Goal: Task Accomplishment & Management: Manage account settings

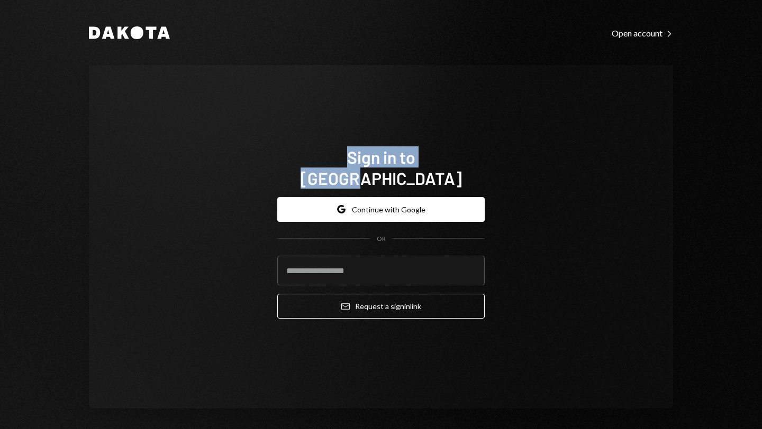
drag, startPoint x: 397, startPoint y: 171, endPoint x: 252, endPoint y: 160, distance: 145.4
click at [252, 160] on div "Sign in to [GEOGRAPHIC_DATA] Google Continue with Google OR Email Request a sig…" at bounding box center [381, 237] width 584 height 344
click at [241, 128] on div "Sign in to [GEOGRAPHIC_DATA] Google Continue with Google OR Email Request a sig…" at bounding box center [381, 237] width 584 height 344
drag, startPoint x: 398, startPoint y: 172, endPoint x: 263, endPoint y: 166, distance: 135.0
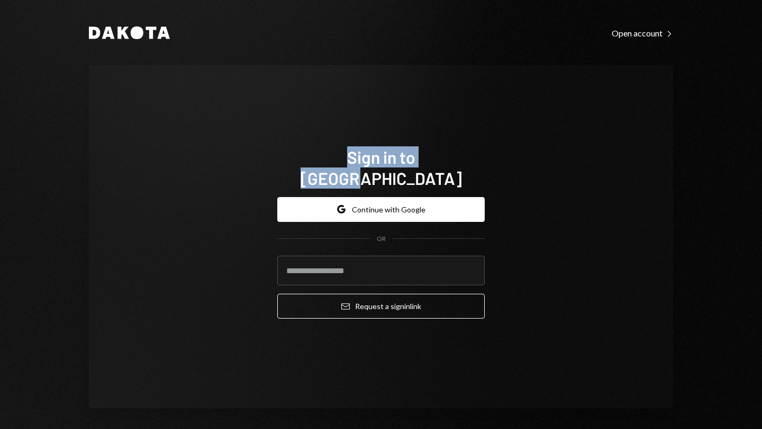
click at [264, 166] on div "Sign in to [GEOGRAPHIC_DATA] Google Continue with Google OR Email Request a sig…" at bounding box center [380, 237] width 233 height 266
click at [250, 140] on div "Sign in to [GEOGRAPHIC_DATA] Google Continue with Google OR Email Request a sig…" at bounding box center [381, 237] width 584 height 344
drag, startPoint x: 404, startPoint y: 167, endPoint x: 263, endPoint y: 164, distance: 140.2
click at [264, 164] on div "Sign in to [GEOGRAPHIC_DATA] Google Continue with Google OR Email Request a sig…" at bounding box center [380, 237] width 233 height 266
click at [443, 151] on div "Sign in to [GEOGRAPHIC_DATA] Google Continue with Google OR Email Request a sig…" at bounding box center [380, 237] width 233 height 266
